Goal: Complete application form: Complete application form

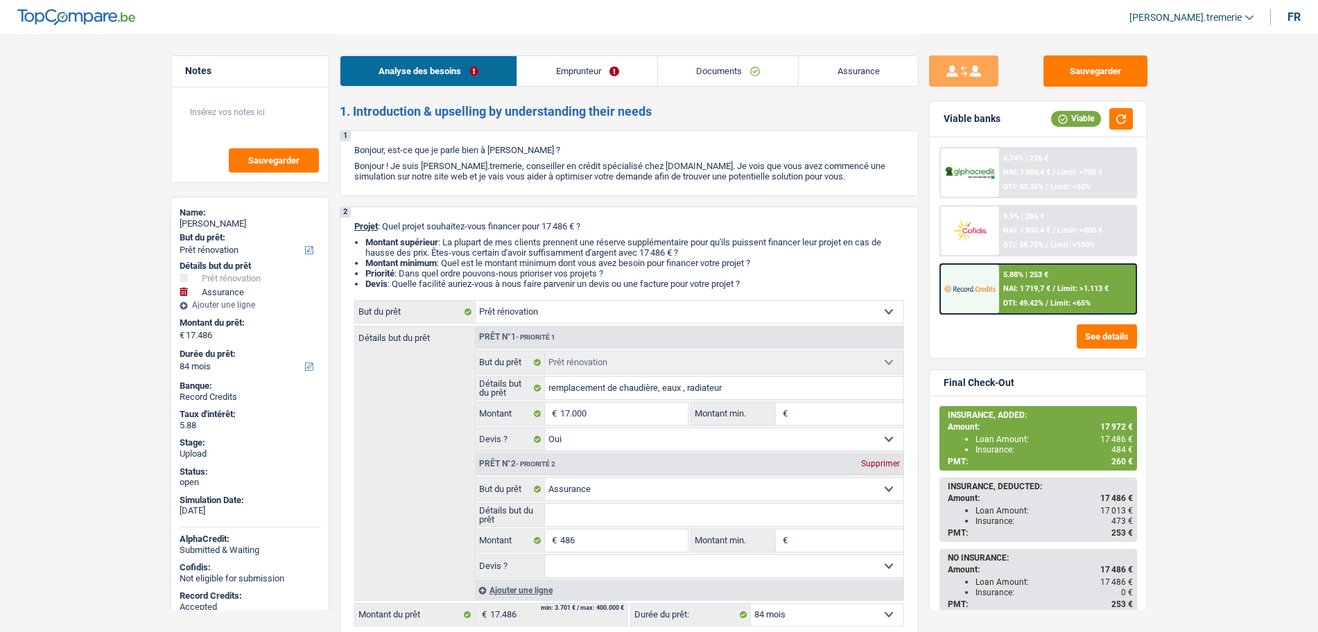
select select "renovation"
select select "insurance"
select select "84"
select select "renovation"
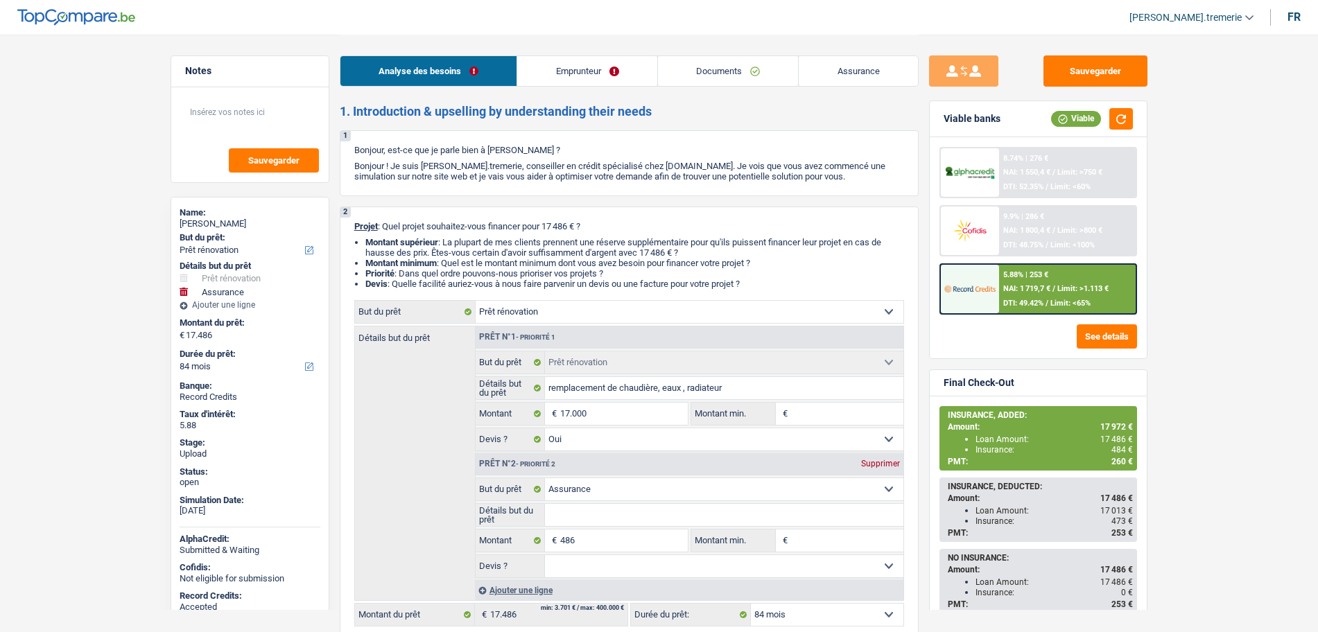
select select "renovation"
select select "yes"
select select "insurance"
select select "84"
select select "privateEmployee"
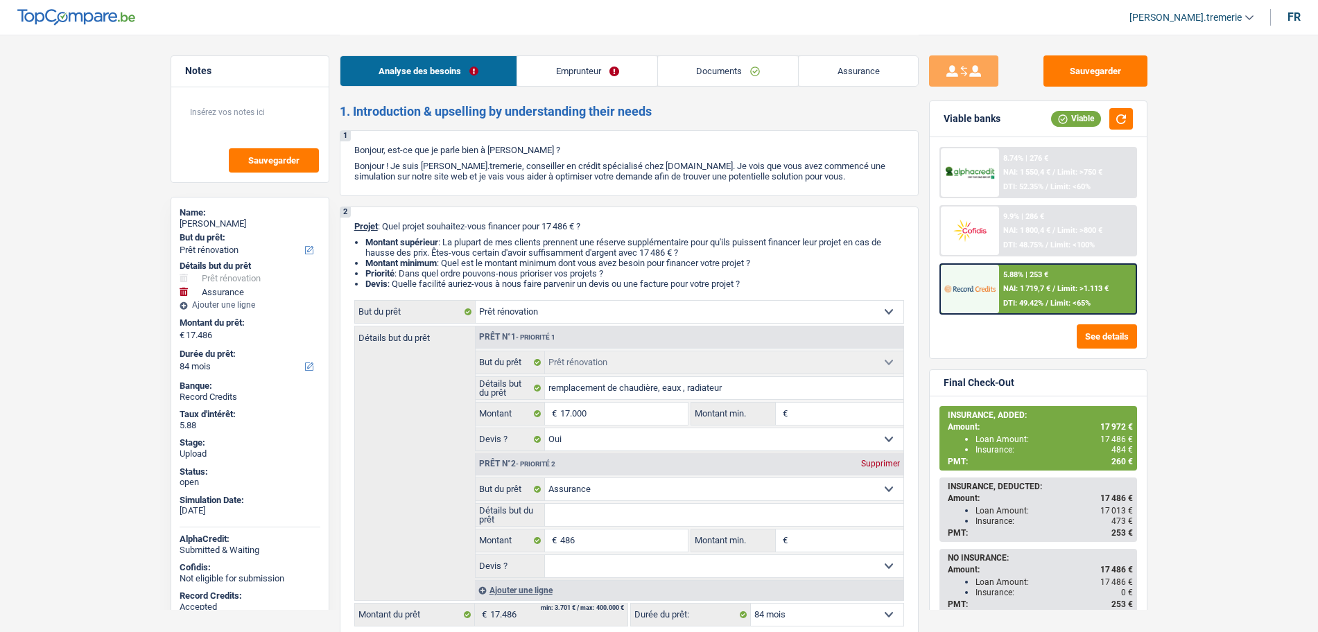
select select "familyAllowances"
select select "netSalary"
select select "alimony"
select select "mealVouchers"
select select "ownerWithMortgage"
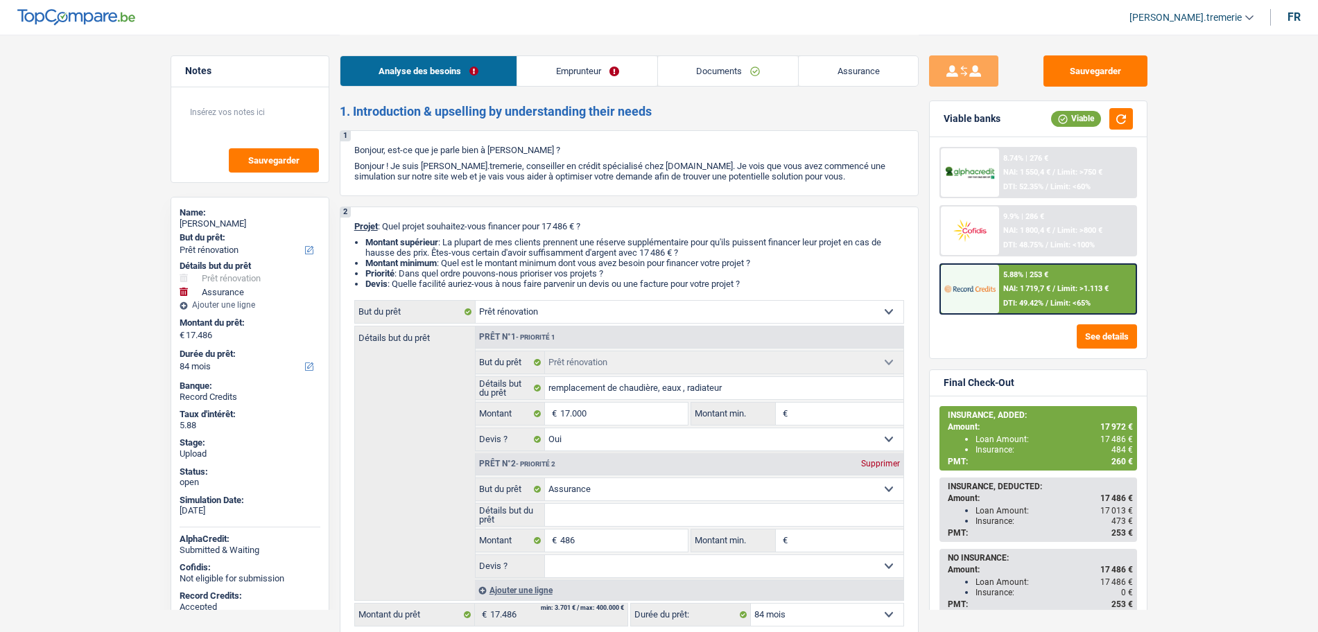
select select "mortgage"
select select "180"
select select "renovation"
select select "yes"
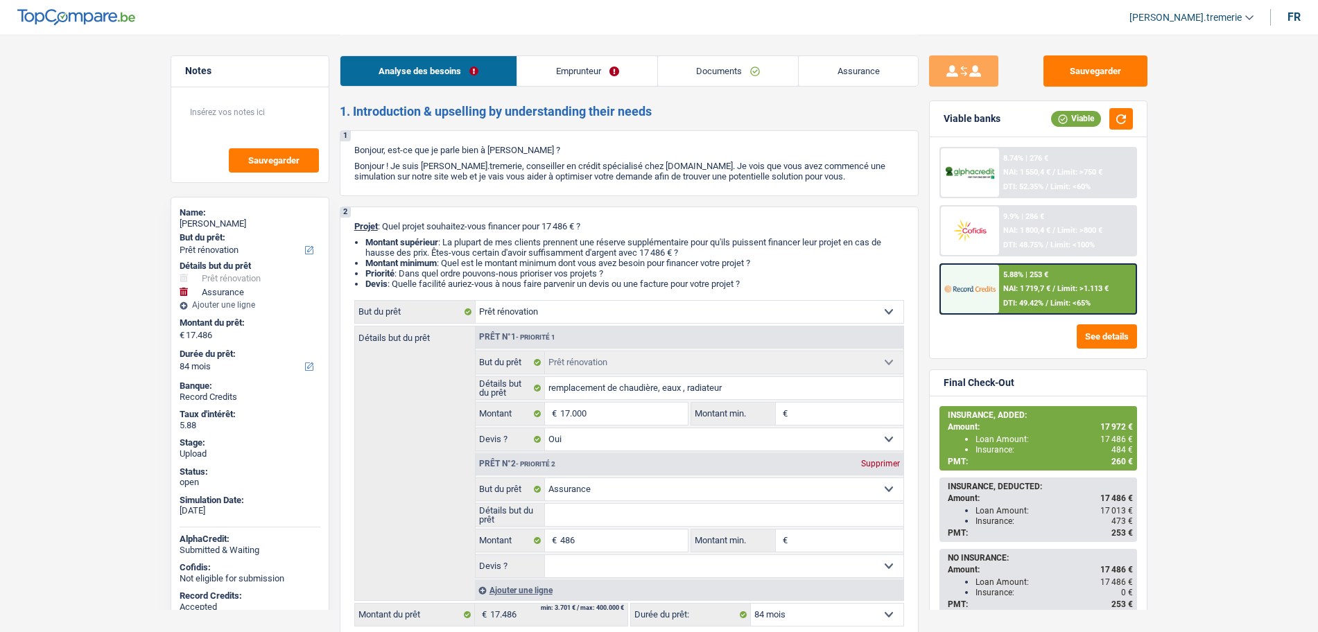
select select "insurance"
select select "84"
click at [1008, 290] on span "NAI: 1 719,7 €" at bounding box center [1026, 288] width 47 height 9
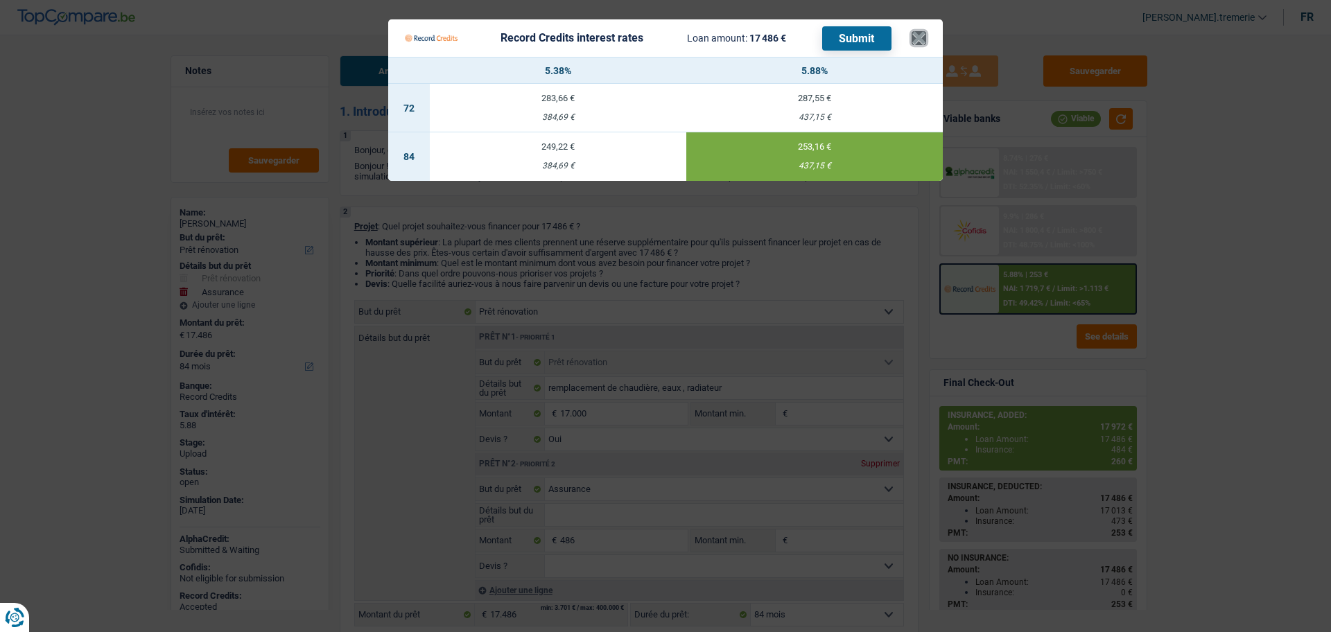
click at [913, 45] on button "×" at bounding box center [919, 38] width 15 height 14
